Goal: Task Accomplishment & Management: Complete application form

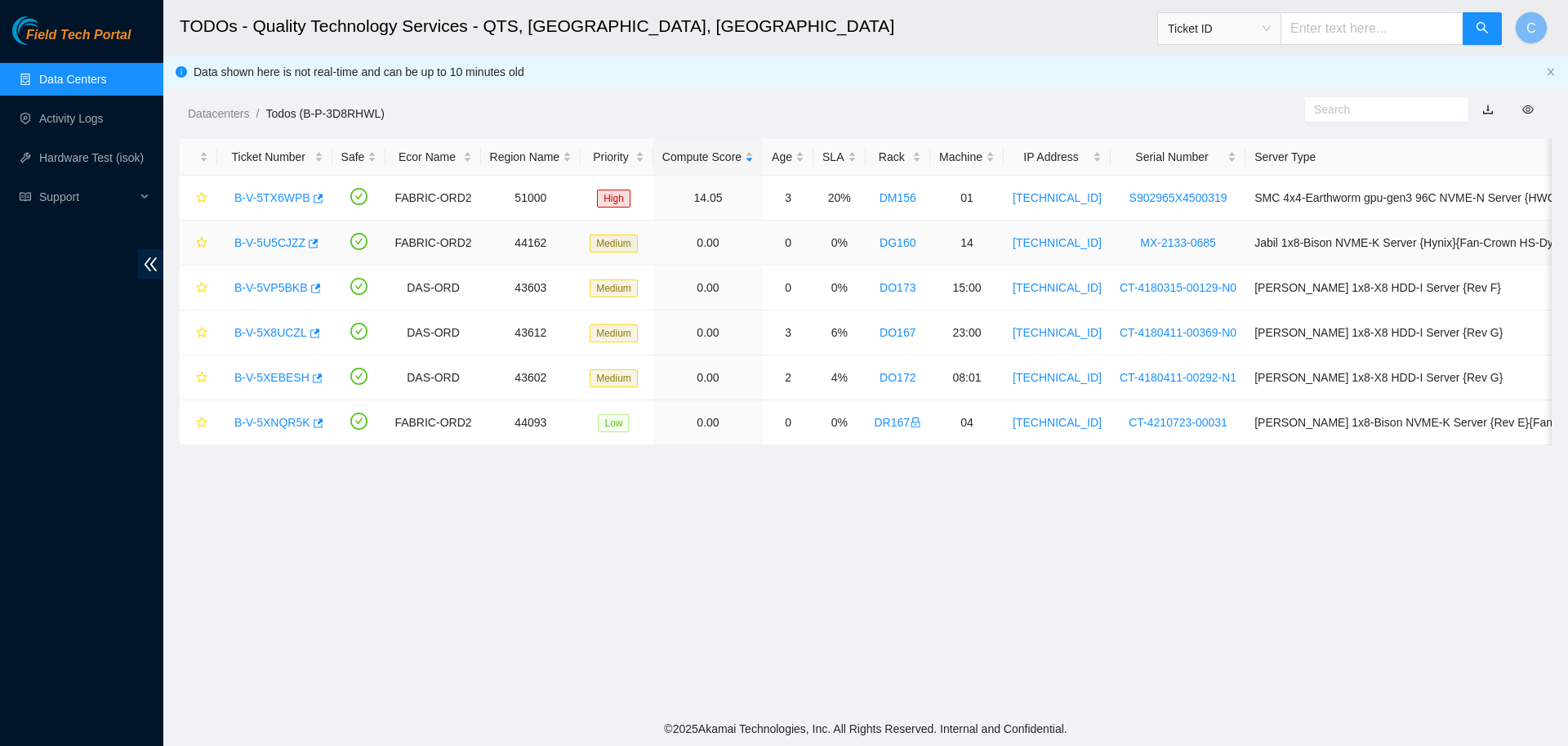
scroll to position [150, 0]
click at [279, 240] on link "B-V-5U5CJZZ" at bounding box center [269, 243] width 71 height 13
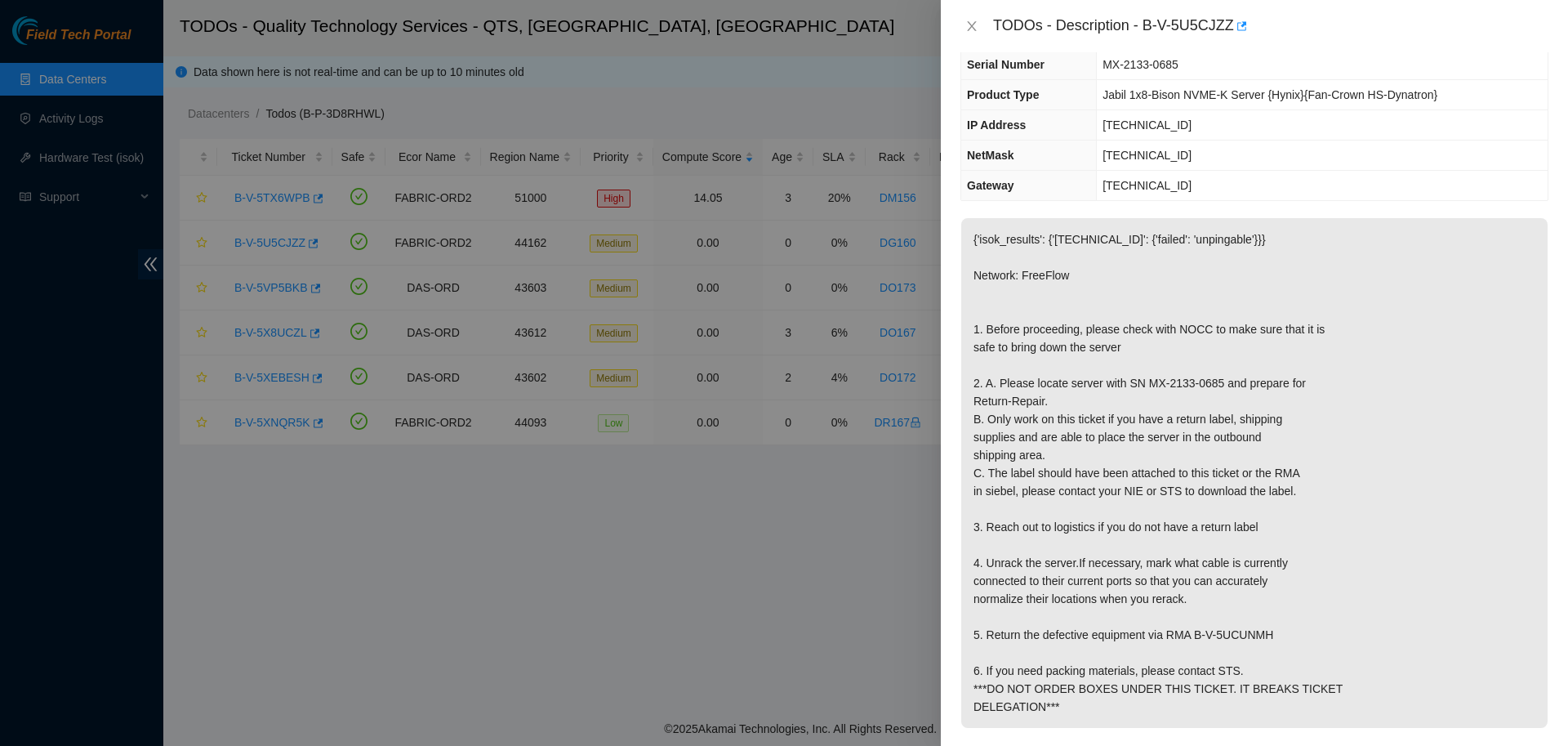
scroll to position [0, 0]
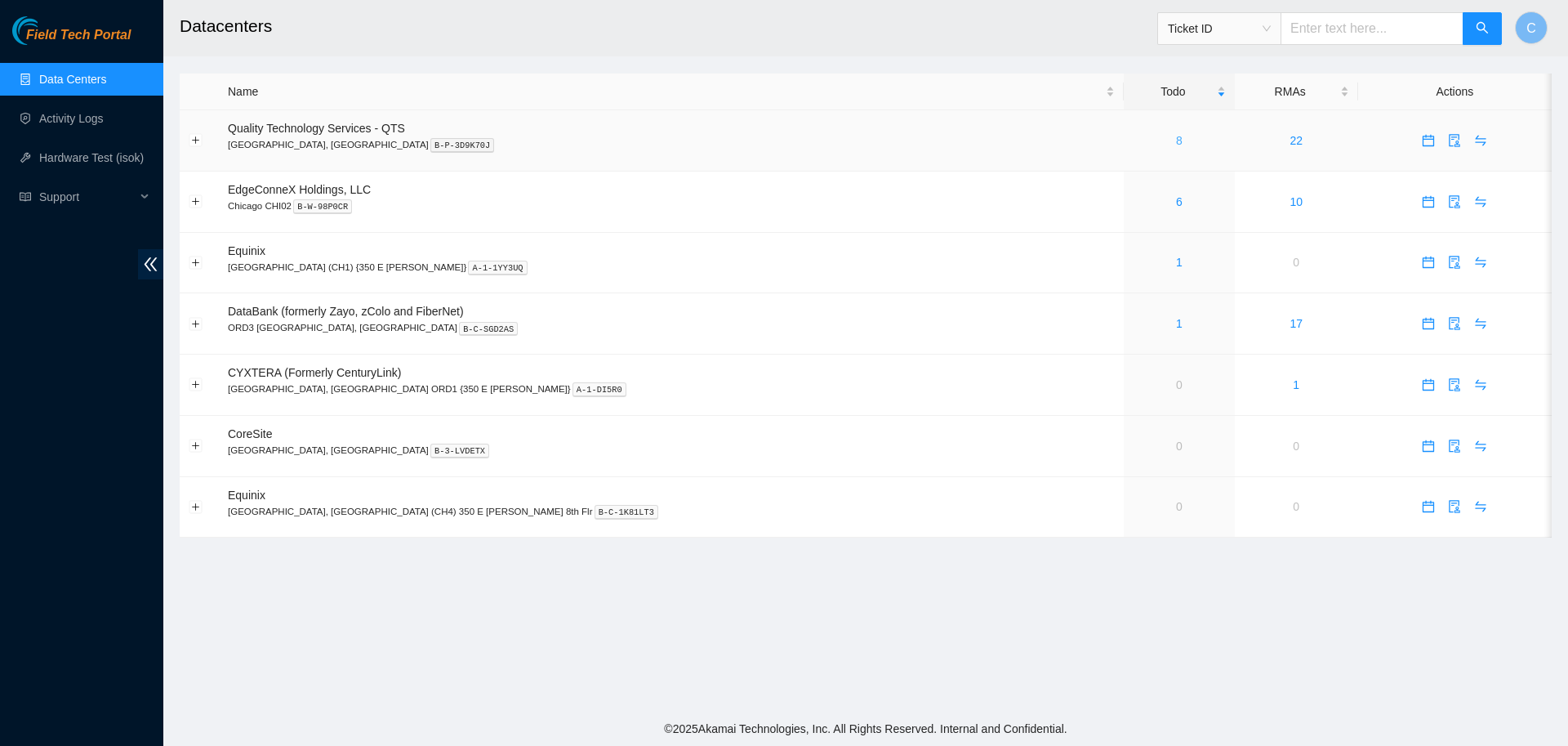
click at [1176, 138] on link "8" at bounding box center [1179, 140] width 7 height 13
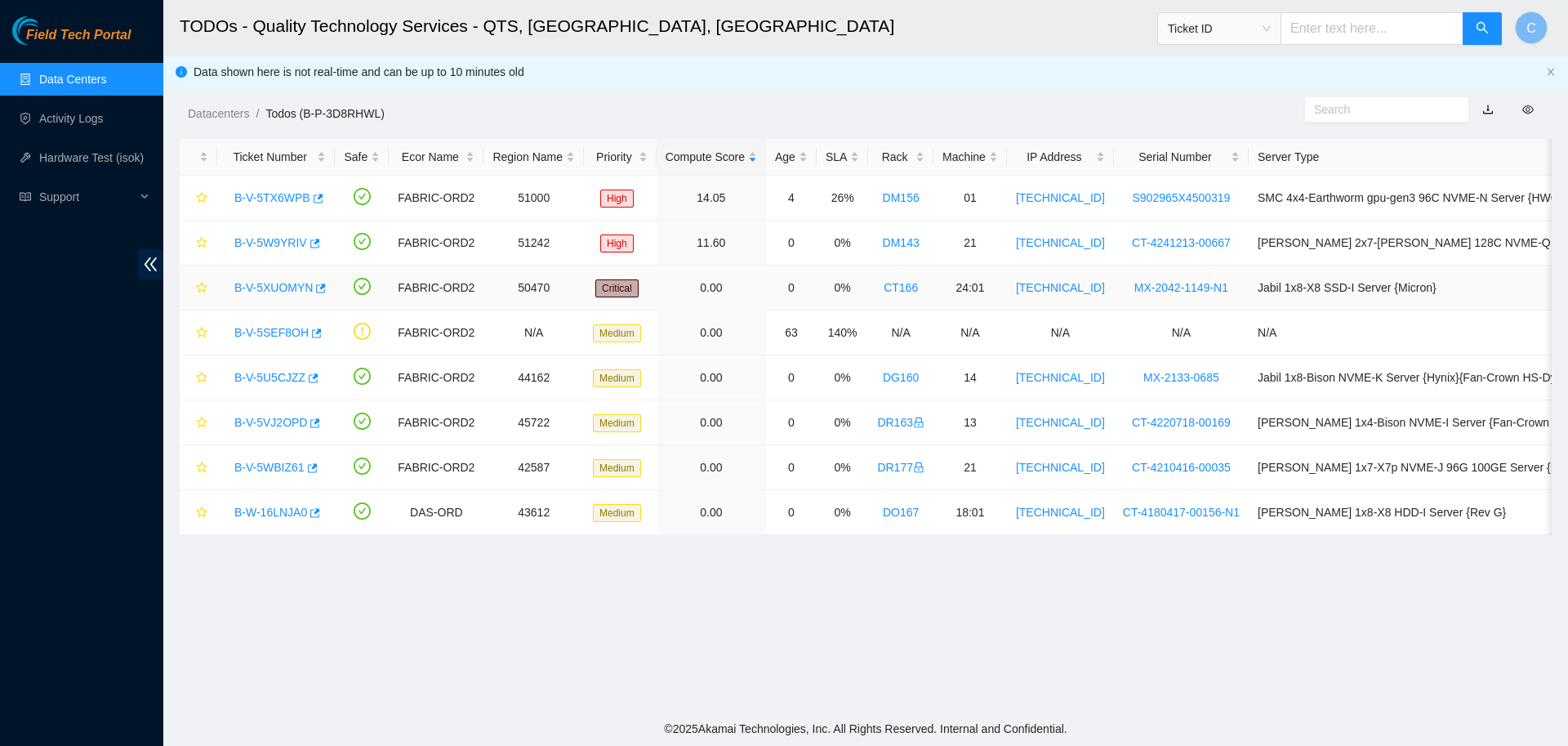
click at [274, 293] on link "B-V-5XUOMYN" at bounding box center [273, 287] width 79 height 13
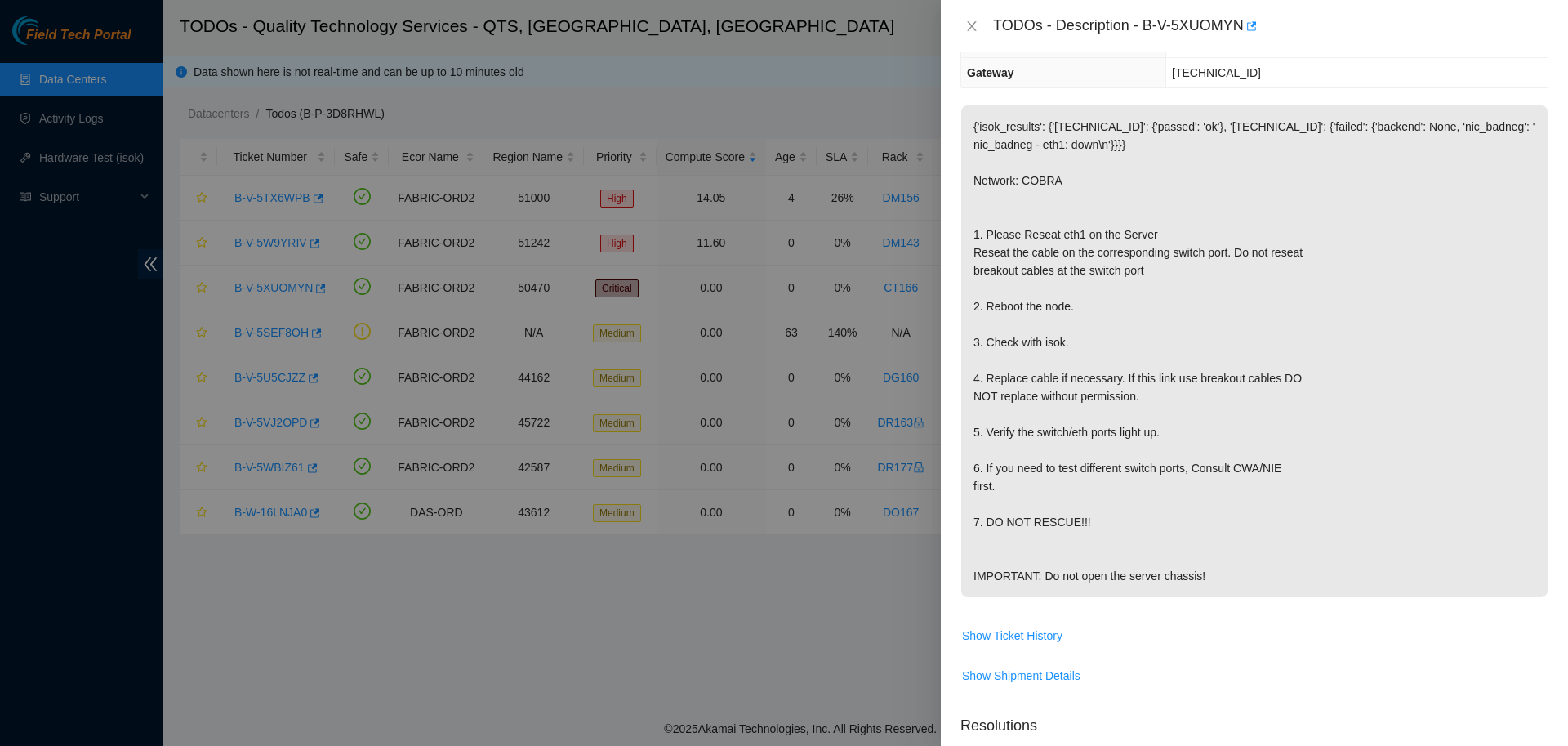
scroll to position [197, 0]
click at [973, 26] on icon "close" at bounding box center [972, 27] width 13 height 13
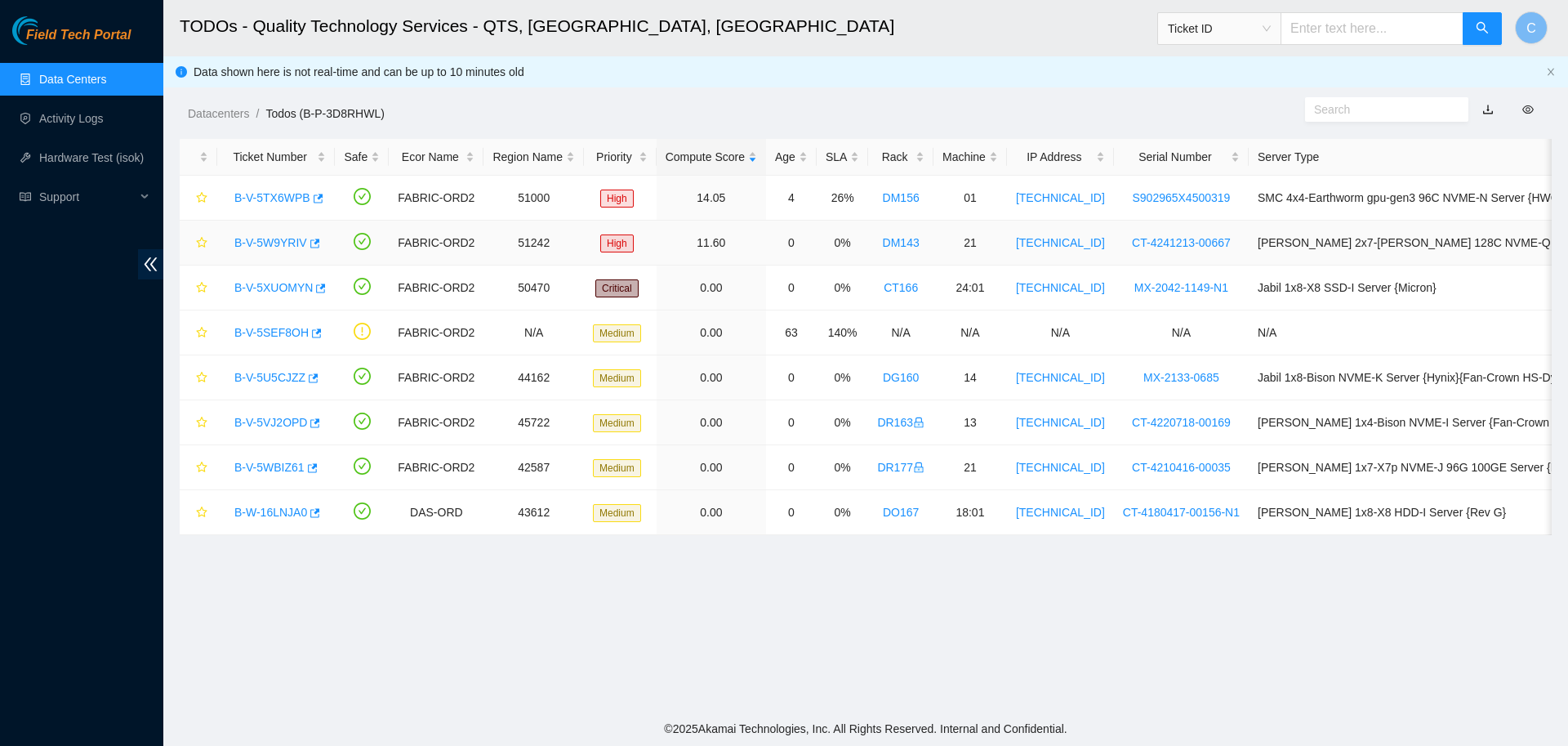
scroll to position [150, 0]
click at [272, 373] on link "B-V-5U5CJZZ" at bounding box center [269, 377] width 71 height 13
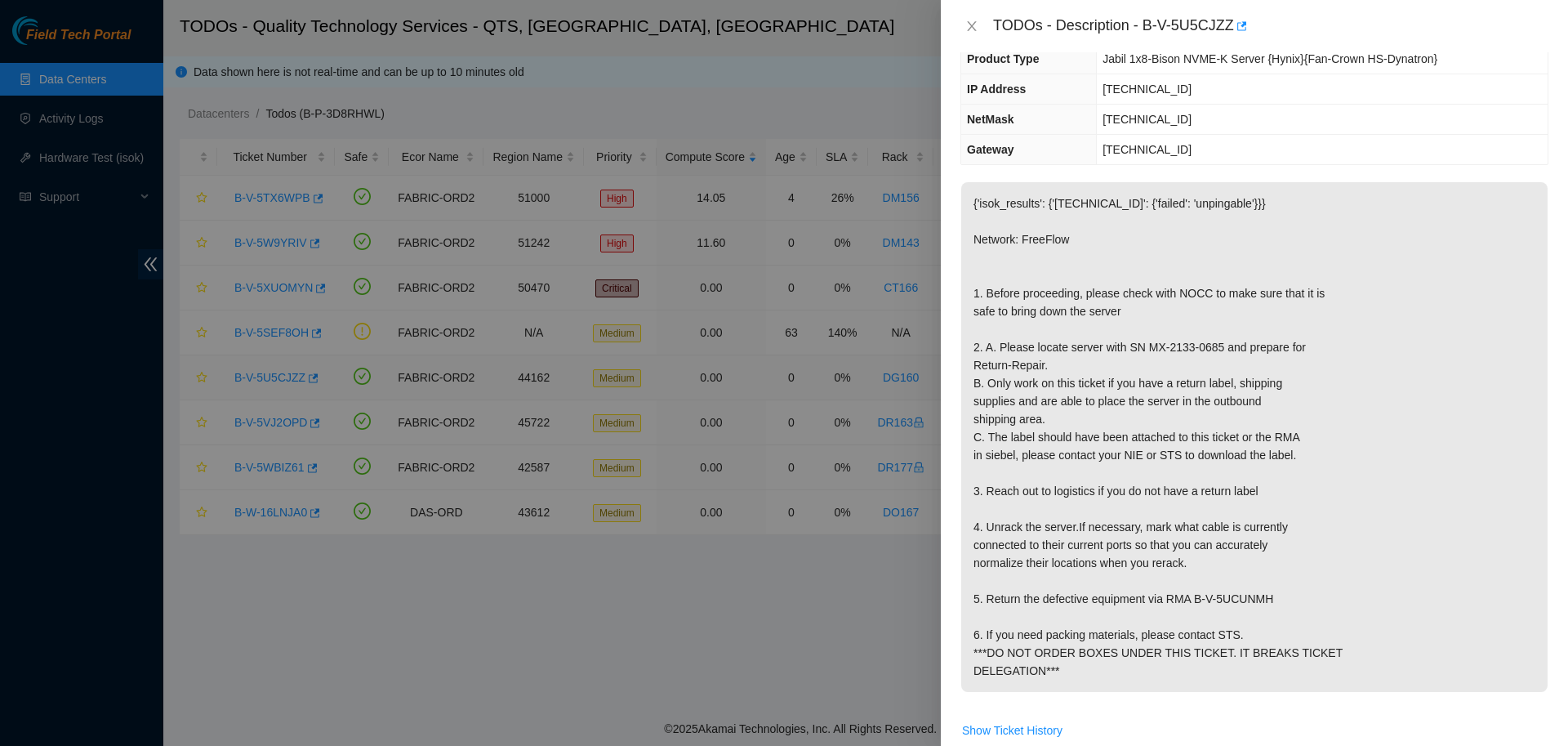
scroll to position [114, 0]
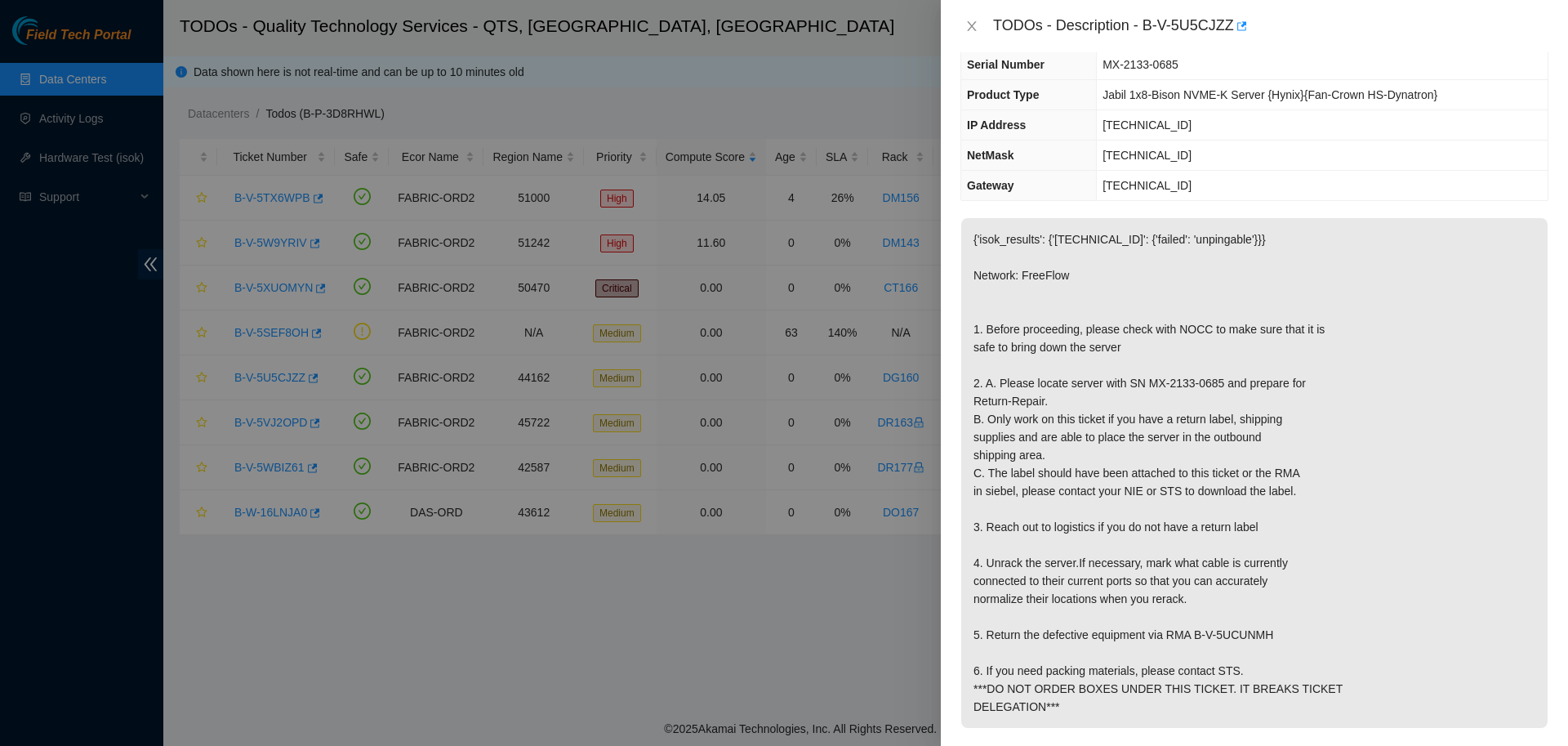
click at [1164, 58] on span "MX-2133-0685" at bounding box center [1140, 64] width 76 height 13
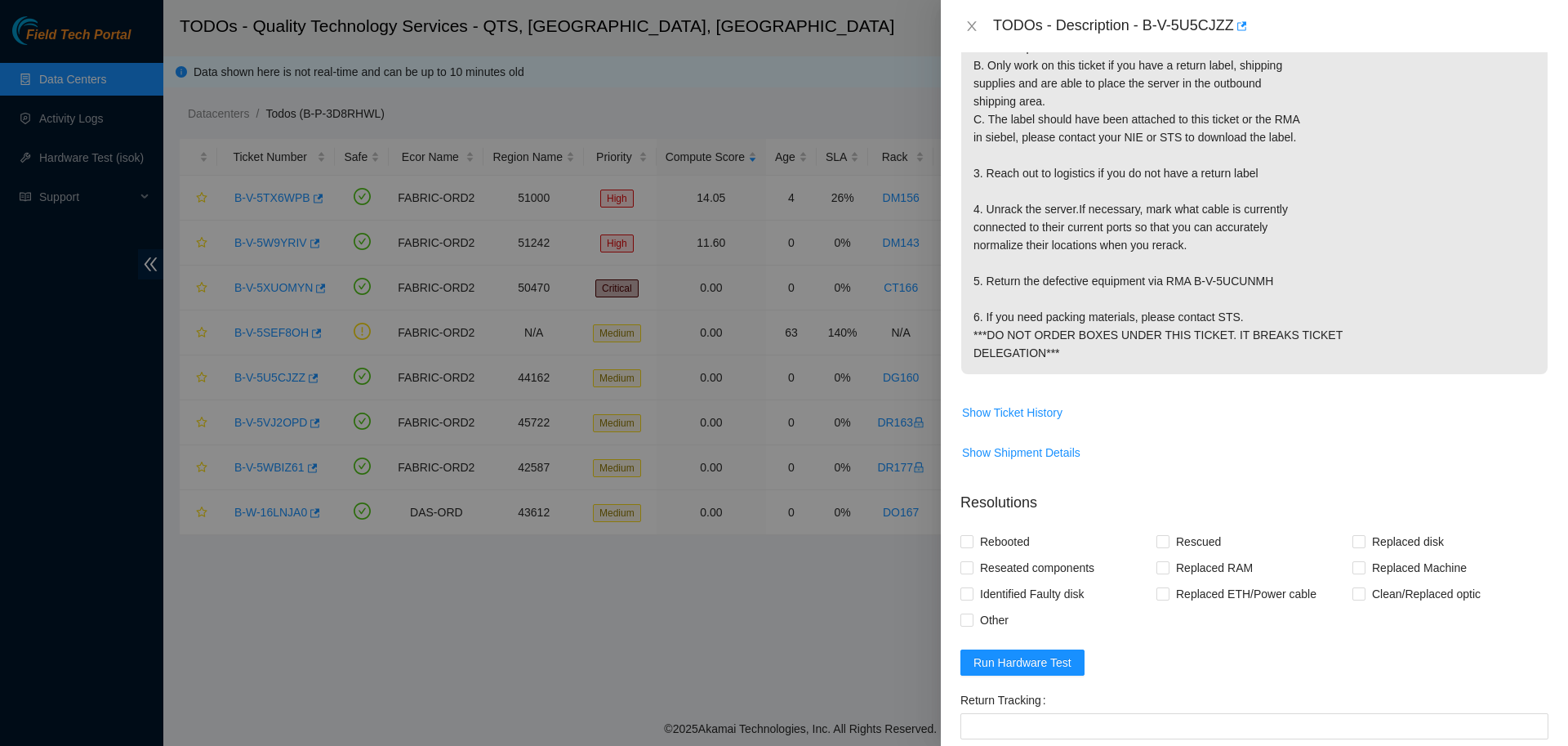
scroll to position [530, 0]
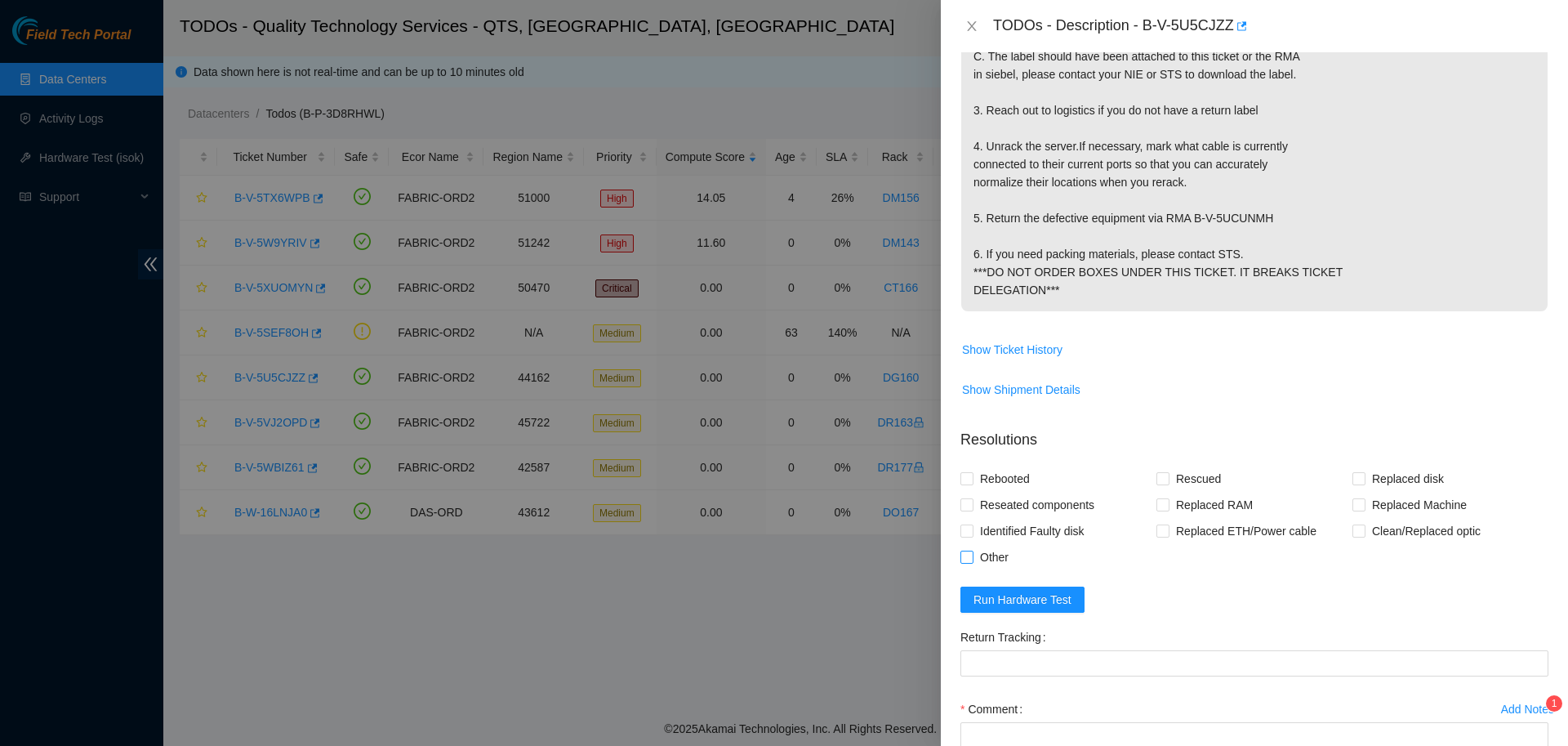
click at [977, 570] on span "Other" at bounding box center [994, 557] width 42 height 27
click at [972, 562] on input "Other" at bounding box center [966, 556] width 11 height 11
checkbox input "true"
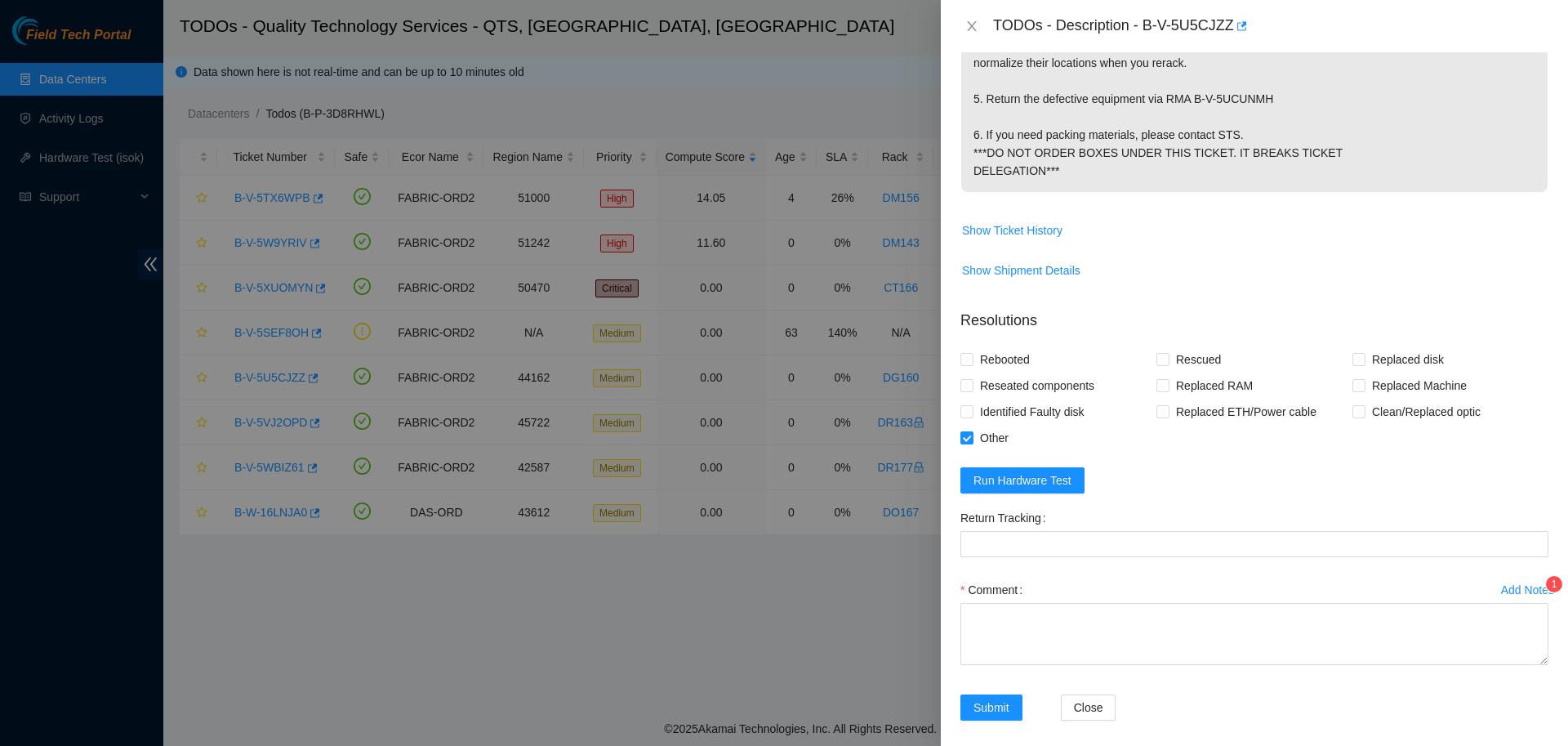
scroll to position [650, 0]
click at [1167, 664] on textarea "Comment" at bounding box center [1254, 632] width 588 height 62
paste textarea "B-V-5U5CJZZ: -Contacted by Carlos Moya with return label. Looked up ticket; fou…"
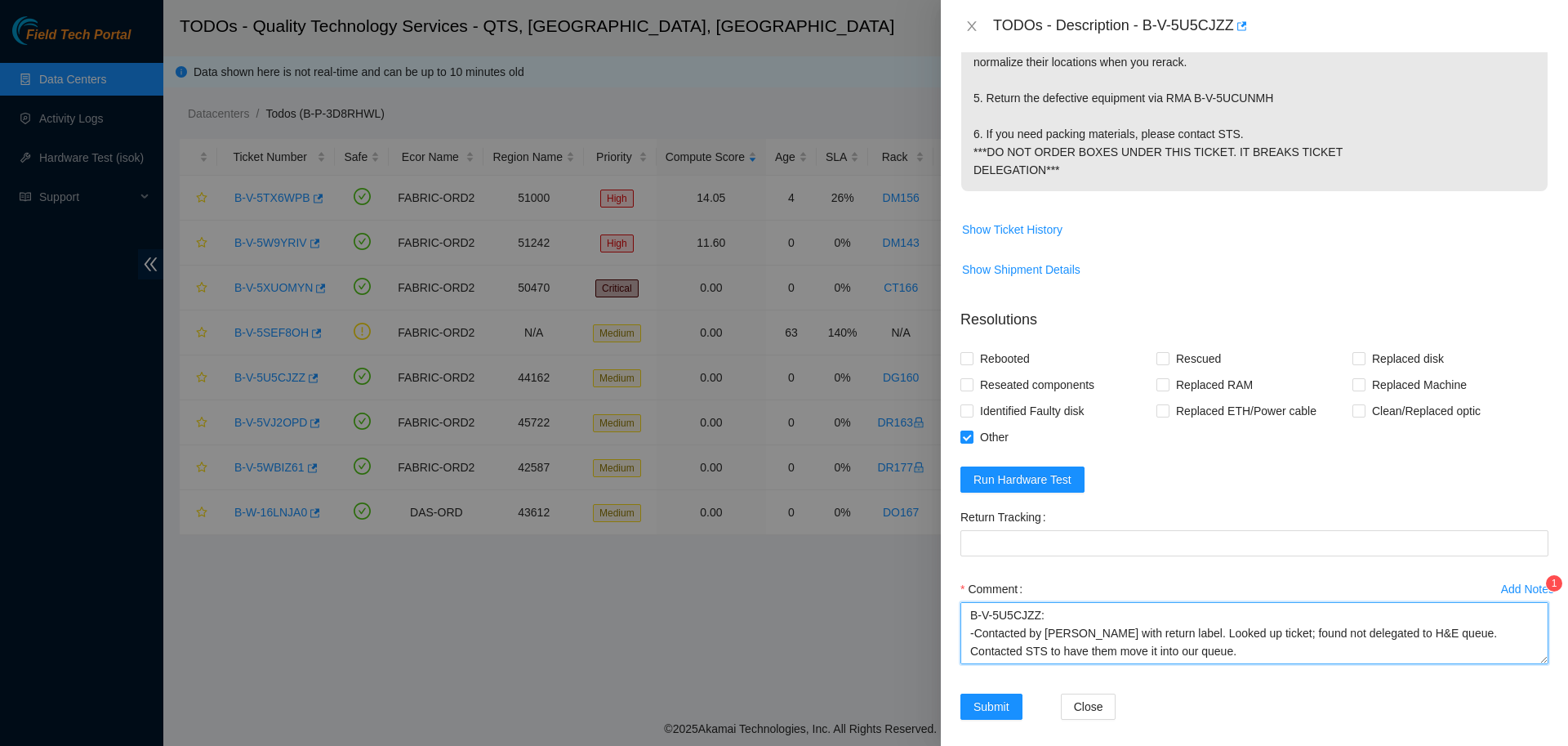
scroll to position [68, 0]
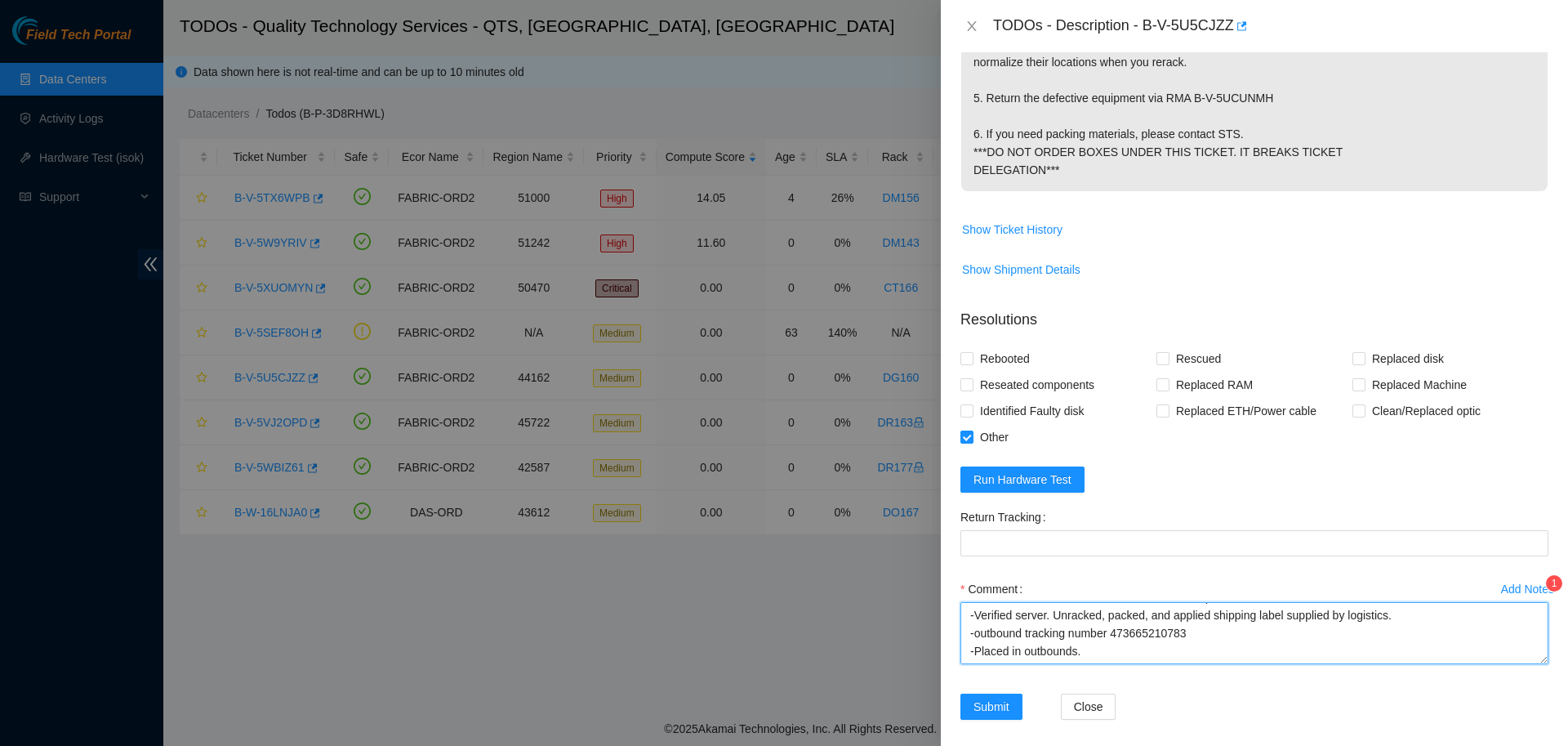
drag, startPoint x: 1115, startPoint y: 694, endPoint x: 1196, endPoint y: 685, distance: 81.5
click at [1196, 664] on textarea "B-V-5U5CJZZ: -Contacted by Carlos Moya with return label. Looked up ticket; fou…" at bounding box center [1254, 632] width 588 height 62
type textarea "B-V-5U5CJZZ: -Contacted by Carlos Moya with return label. Looked up ticket; fou…"
click at [1019, 556] on Tracking "Return Tracking" at bounding box center [1254, 543] width 588 height 27
paste Tracking "473665210783"
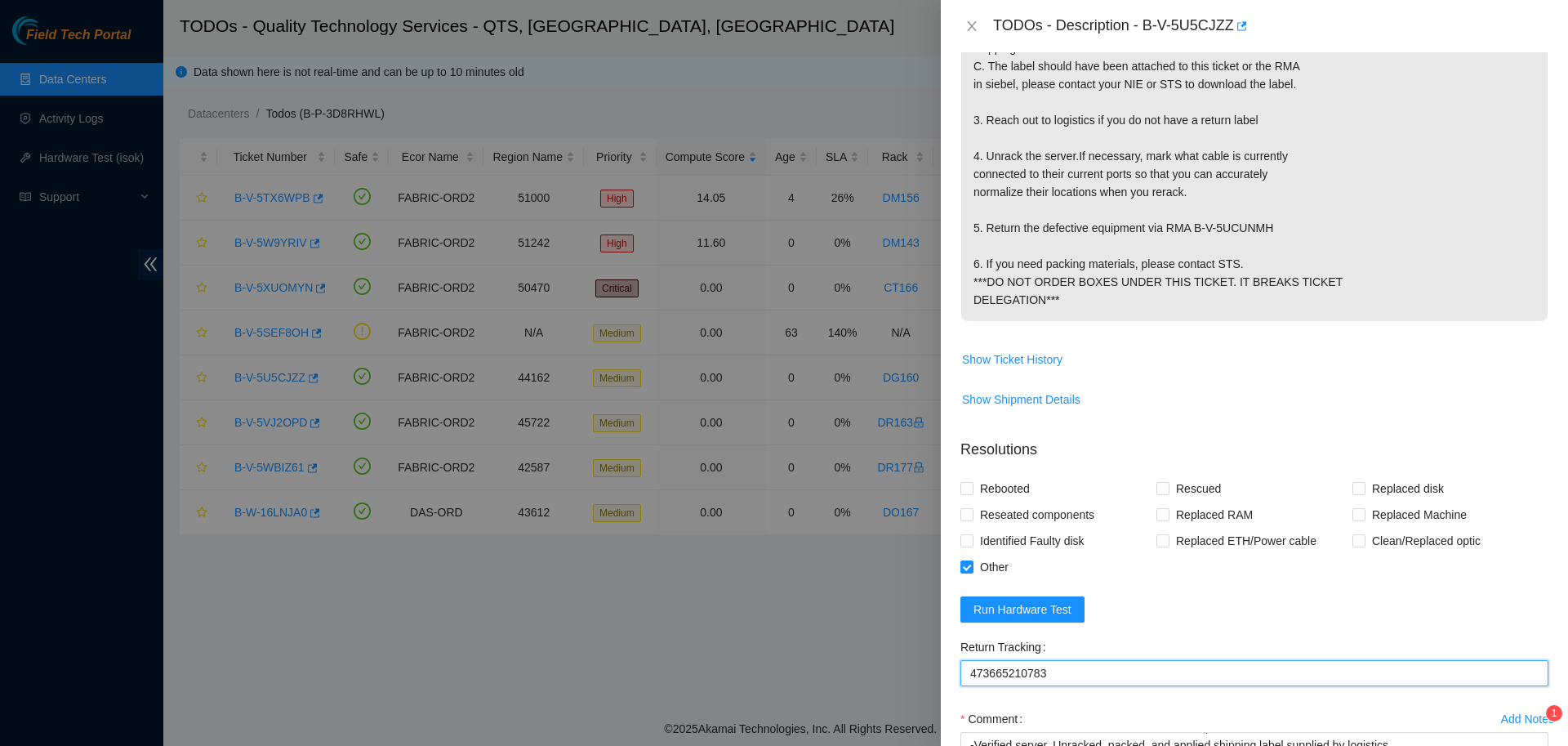
scroll to position [718, 0]
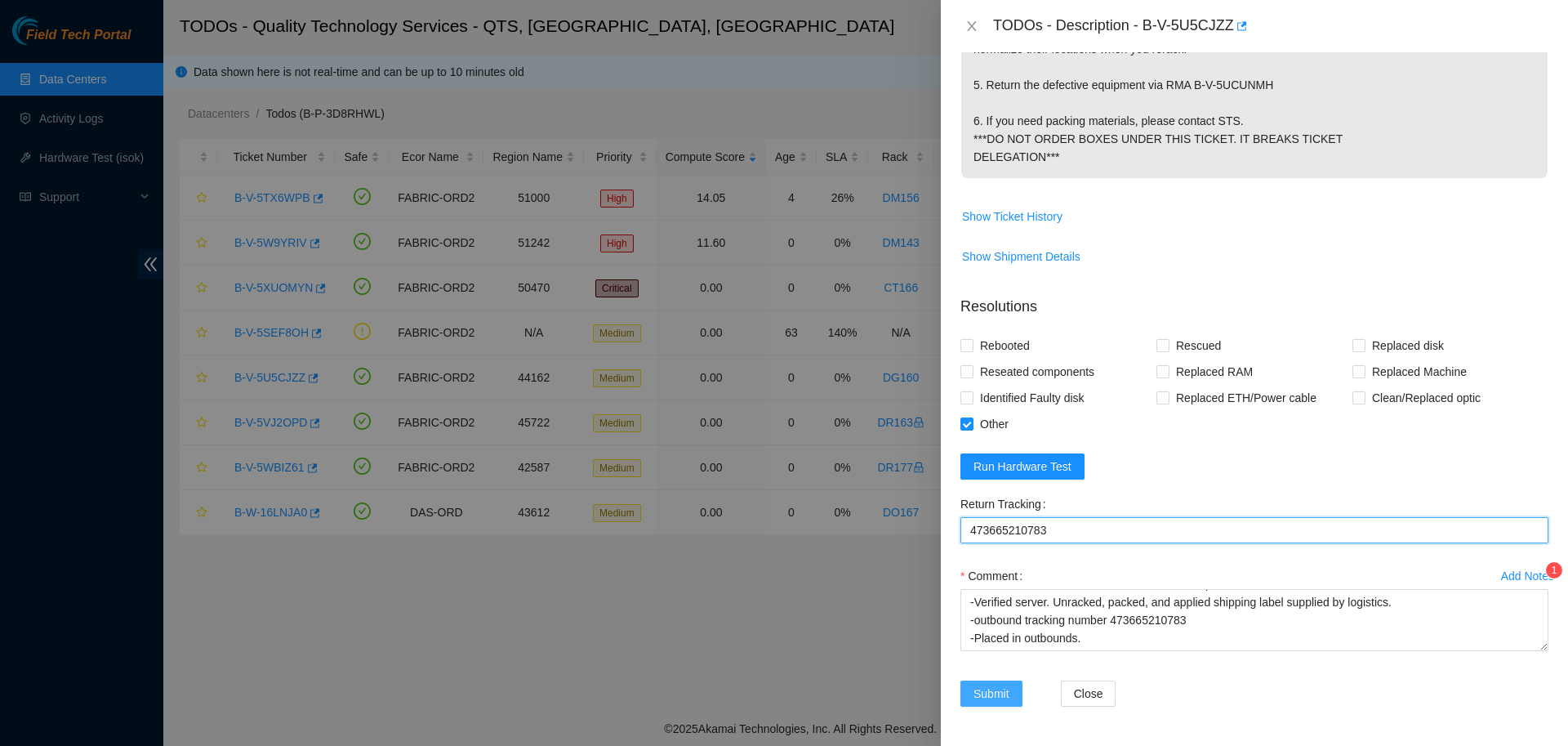
type Tracking "473665210783"
click at [983, 696] on span "Submit" at bounding box center [992, 693] width 36 height 18
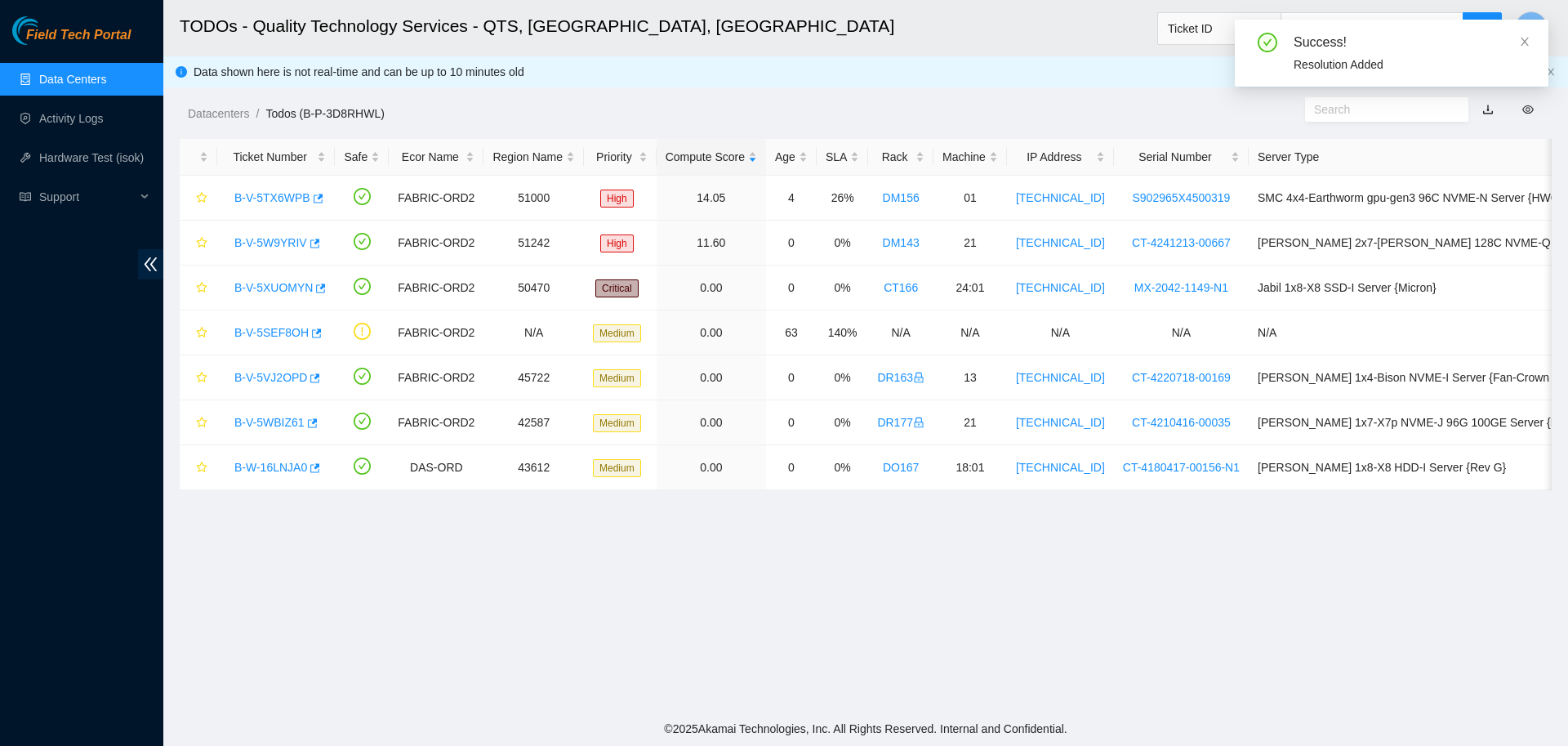
scroll to position [150, 0]
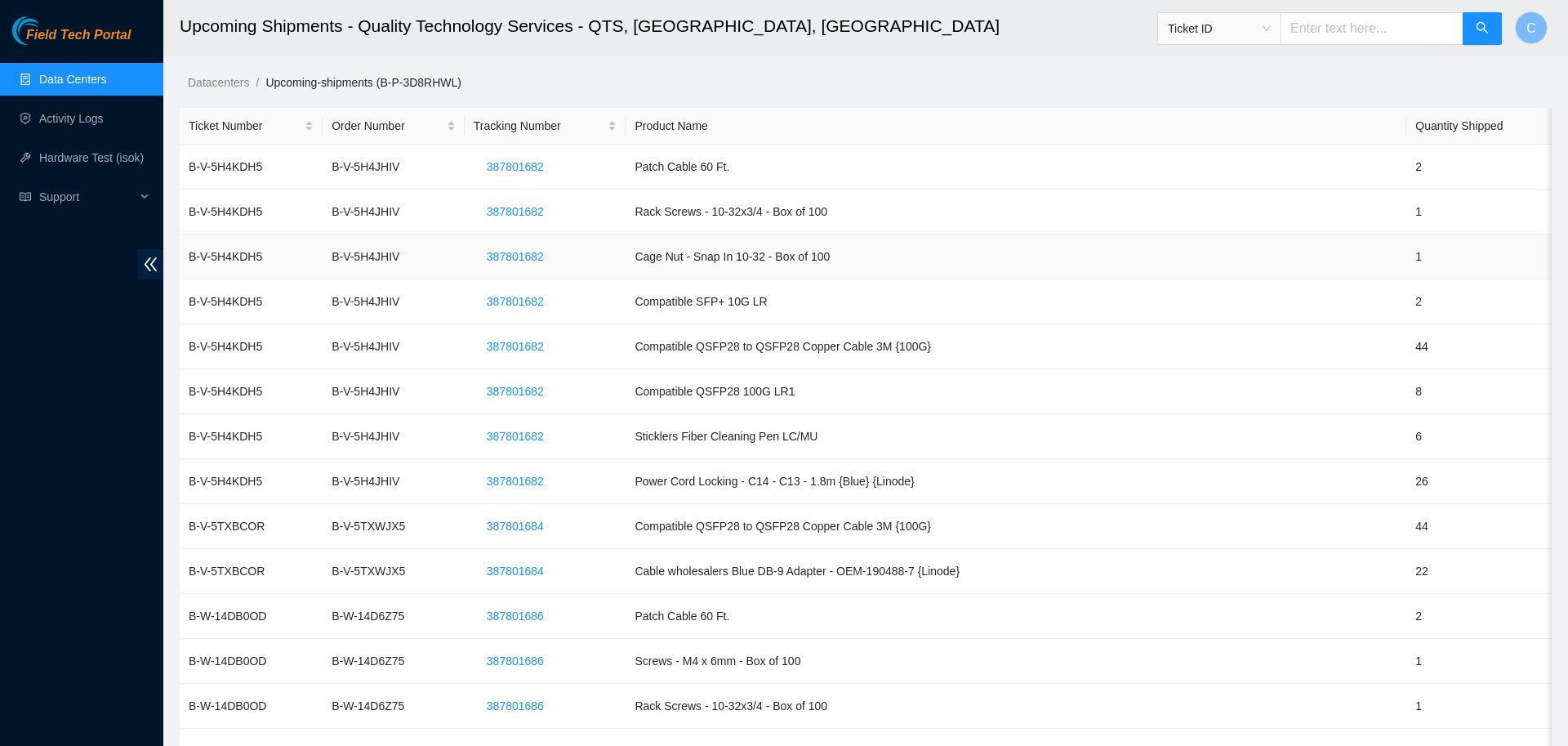
scroll to position [196, 0]
